Goal: Find specific page/section: Find specific page/section

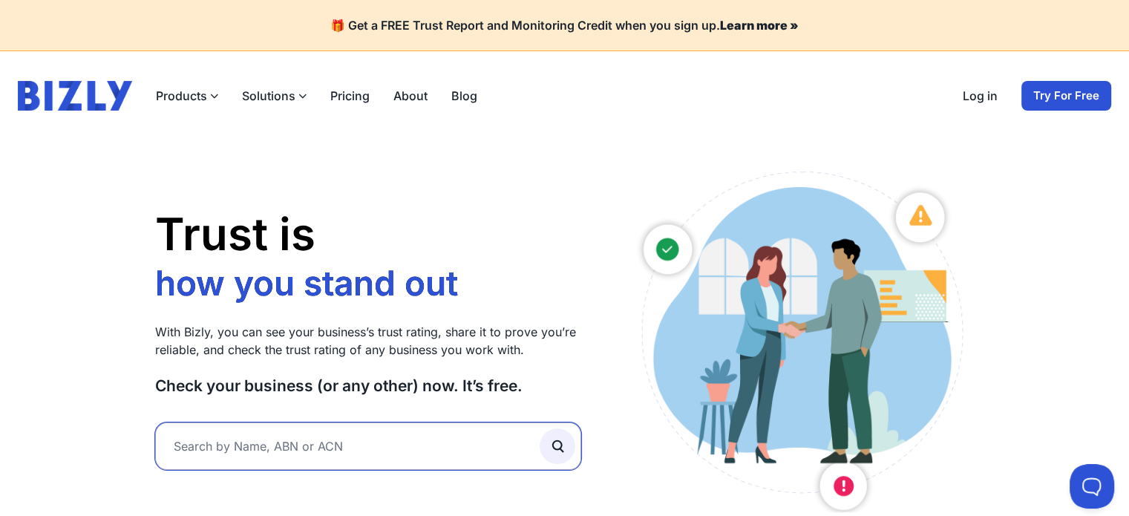
paste input "680 498 097"
type input "680 498 097"
click at [540, 428] on button "submit" at bounding box center [558, 446] width 36 height 36
